Goal: Entertainment & Leisure: Consume media (video, audio)

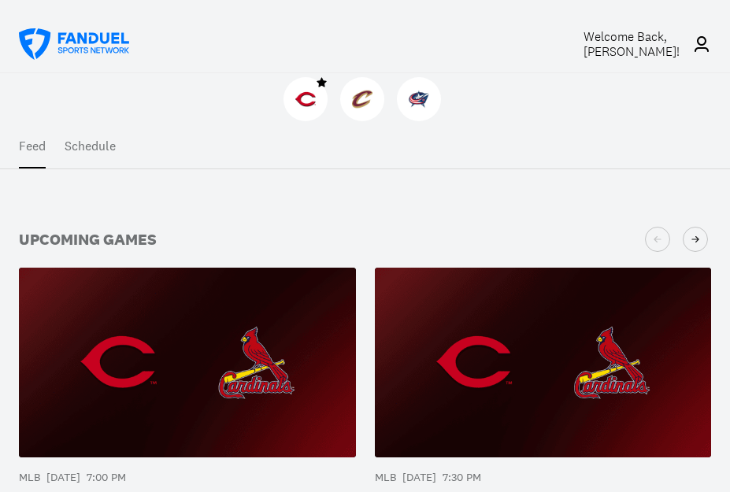
click at [450, 365] on img at bounding box center [543, 362] width 337 height 189
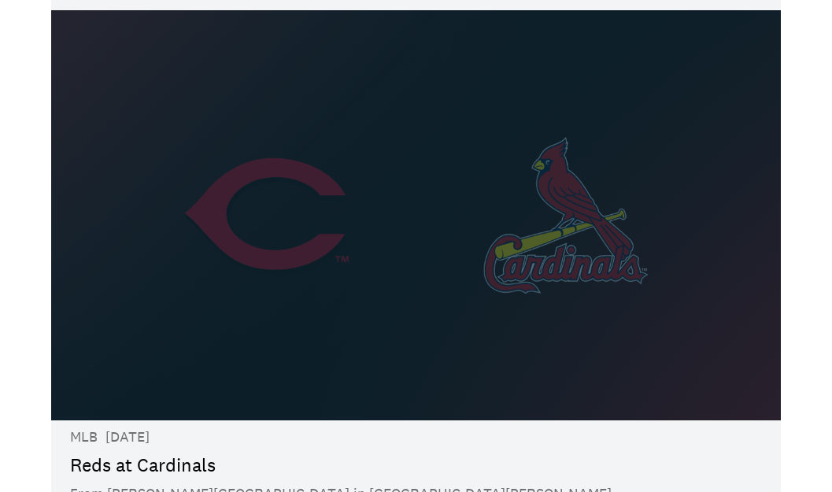
scroll to position [54, 0]
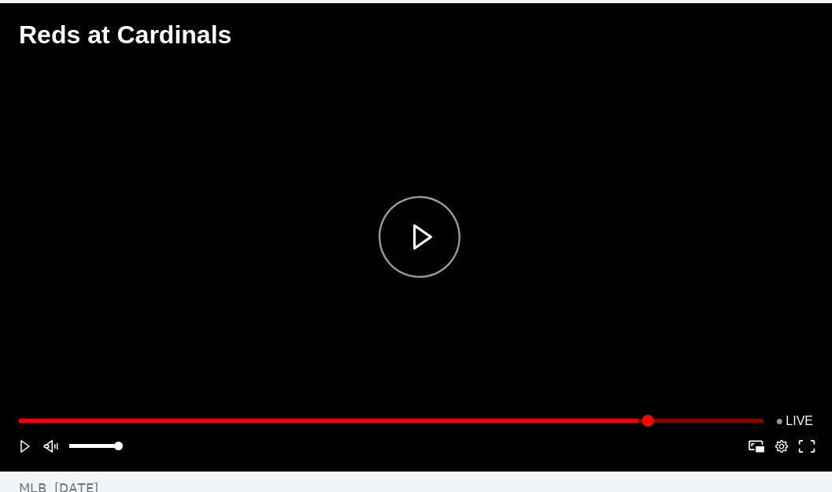
click at [413, 254] on div "Play" at bounding box center [419, 237] width 588 height 224
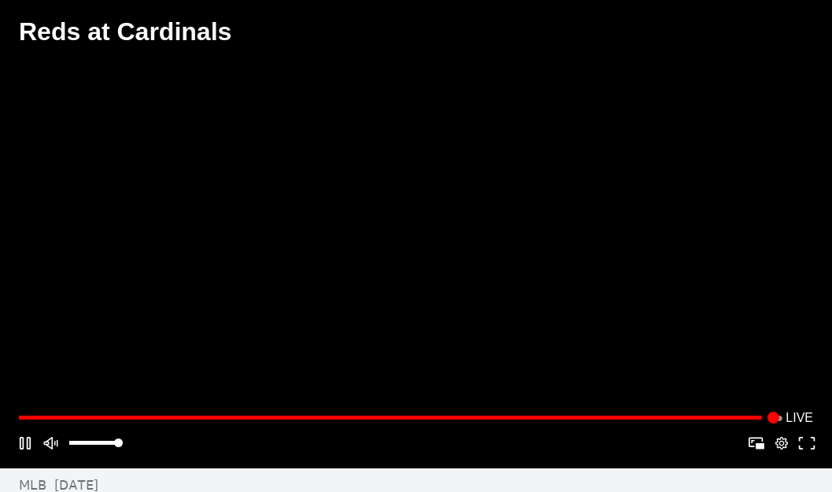
scroll to position [3, 0]
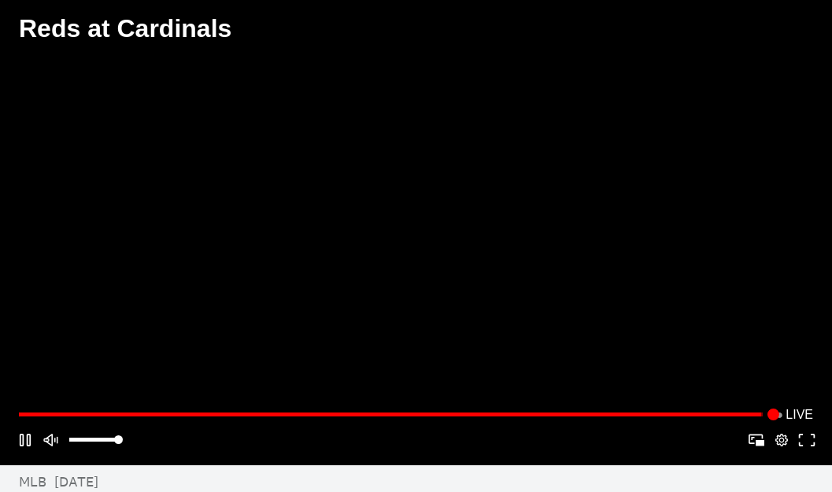
drag, startPoint x: 122, startPoint y: 446, endPoint x: 90, endPoint y: 447, distance: 32.3
click at [90, 447] on div "Play Mute Picture-in-Picture Apple AirPlay Google Cast VR Settings Fullscreen" at bounding box center [416, 440] width 807 height 25
drag, startPoint x: 120, startPoint y: 440, endPoint x: 88, endPoint y: 446, distance: 32.8
click at [88, 446] on div "Play Mute Picture-in-Picture Apple AirPlay Google Cast VR Settings Fullscreen" at bounding box center [416, 440] width 807 height 25
click at [88, 443] on div "Volume" at bounding box center [93, 439] width 48 height 7
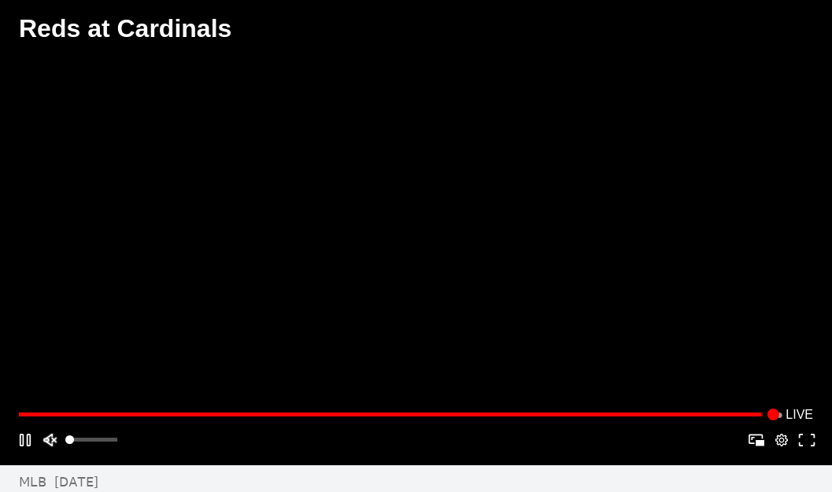
drag, startPoint x: 88, startPoint y: 447, endPoint x: 51, endPoint y: 444, distance: 37.1
click at [51, 444] on div "Play Mute Picture-in-Picture Apple AirPlay Google Cast VR Settings Fullscreen" at bounding box center [416, 440] width 807 height 25
drag, startPoint x: 69, startPoint y: 445, endPoint x: 98, endPoint y: 441, distance: 29.4
click at [98, 441] on div "Volume" at bounding box center [93, 440] width 48 height 13
